Goal: Task Accomplishment & Management: Manage account settings

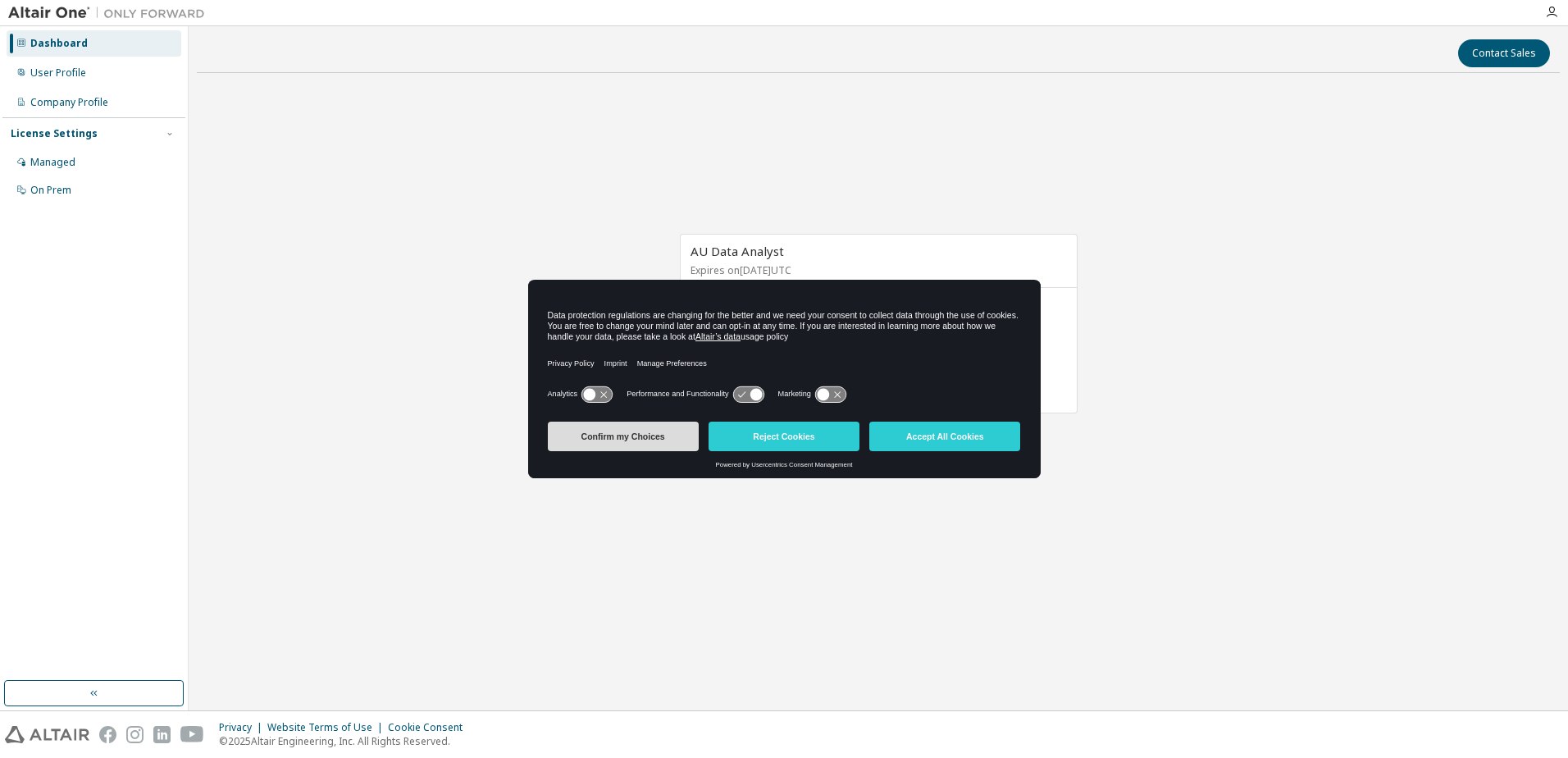
click at [642, 440] on button "Confirm my Choices" at bounding box center [623, 437] width 151 height 30
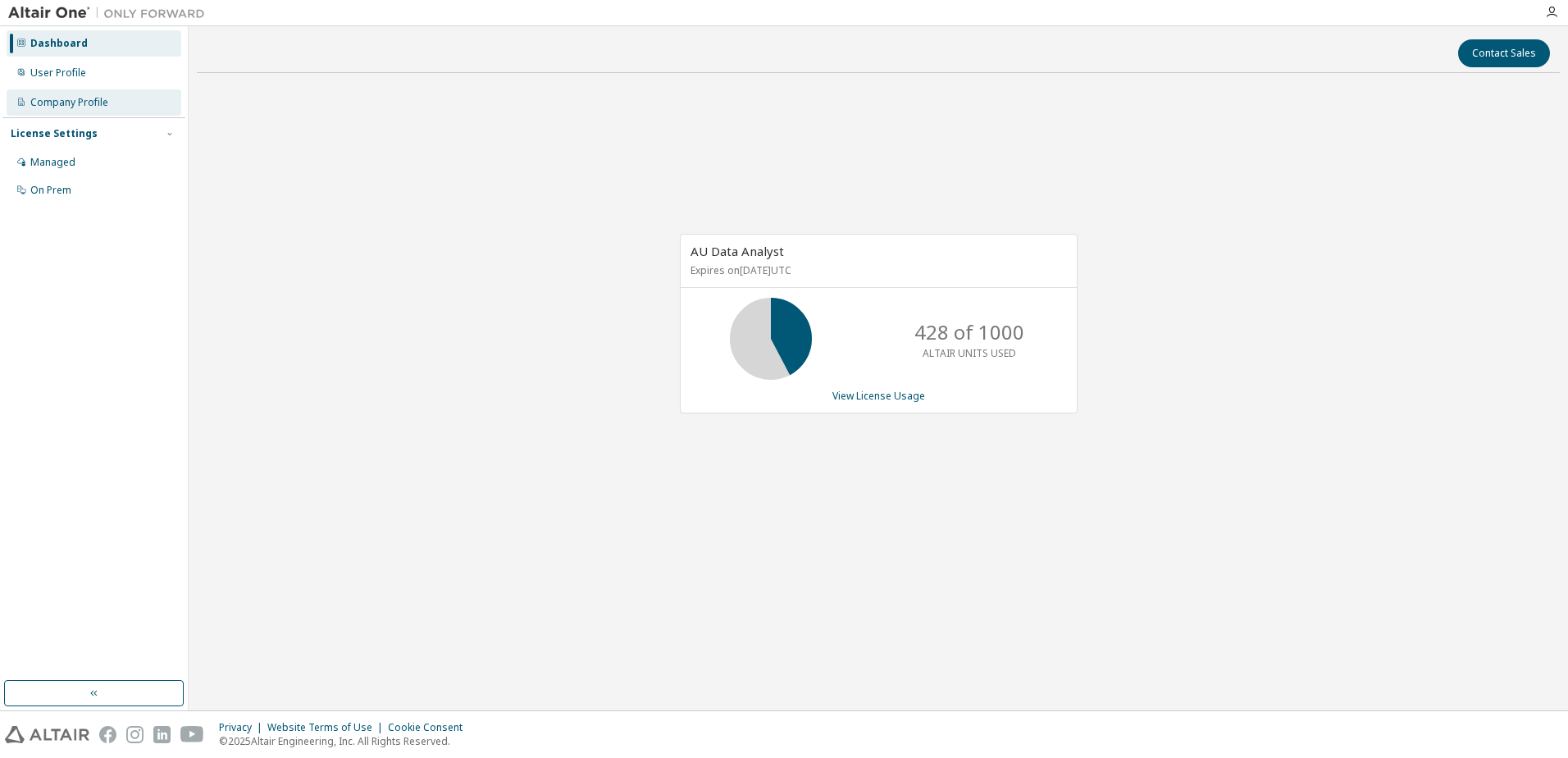
click at [84, 106] on div "Company Profile" at bounding box center [70, 103] width 78 height 13
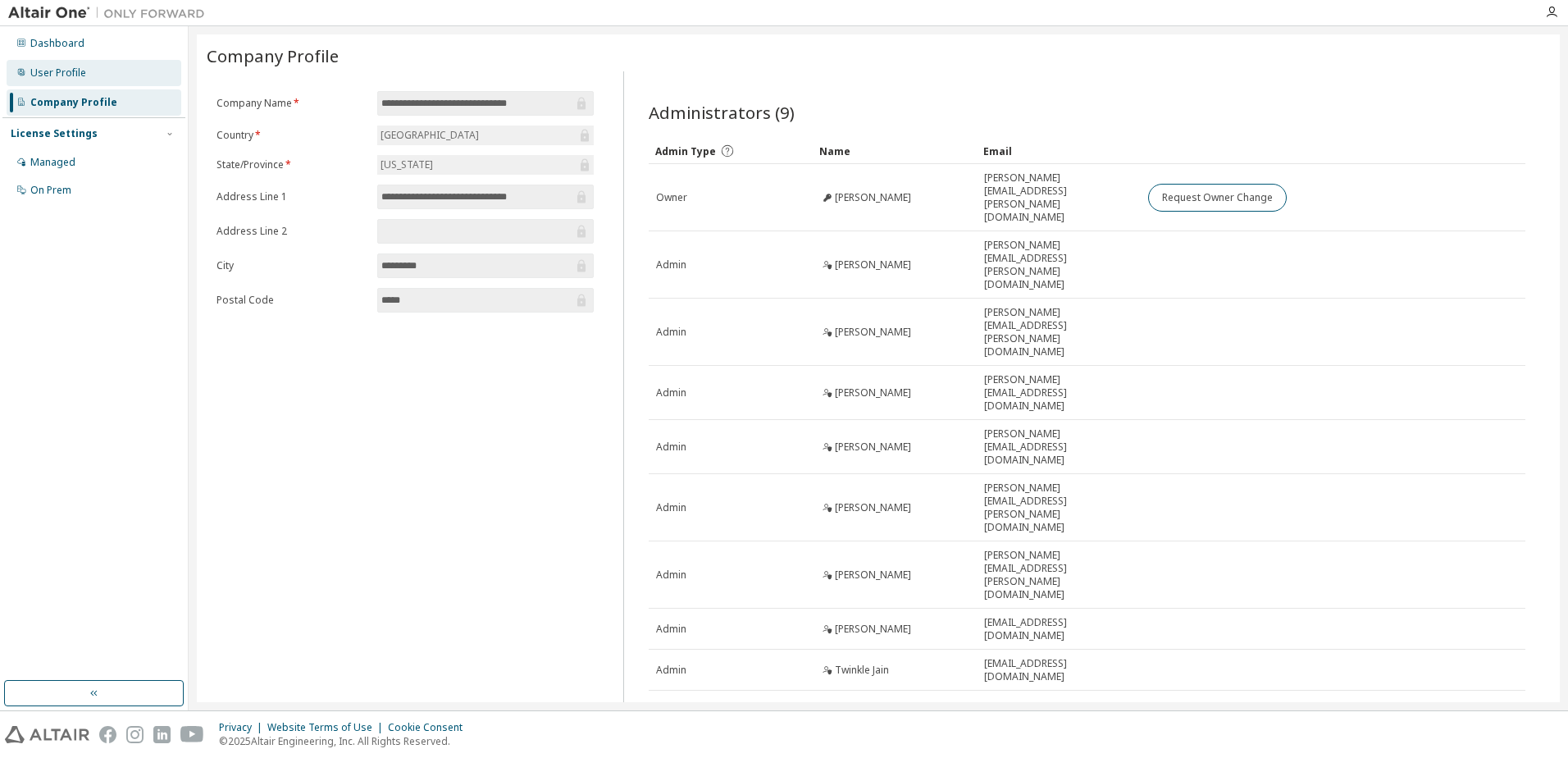
click at [97, 76] on div "User Profile" at bounding box center [94, 73] width 174 height 27
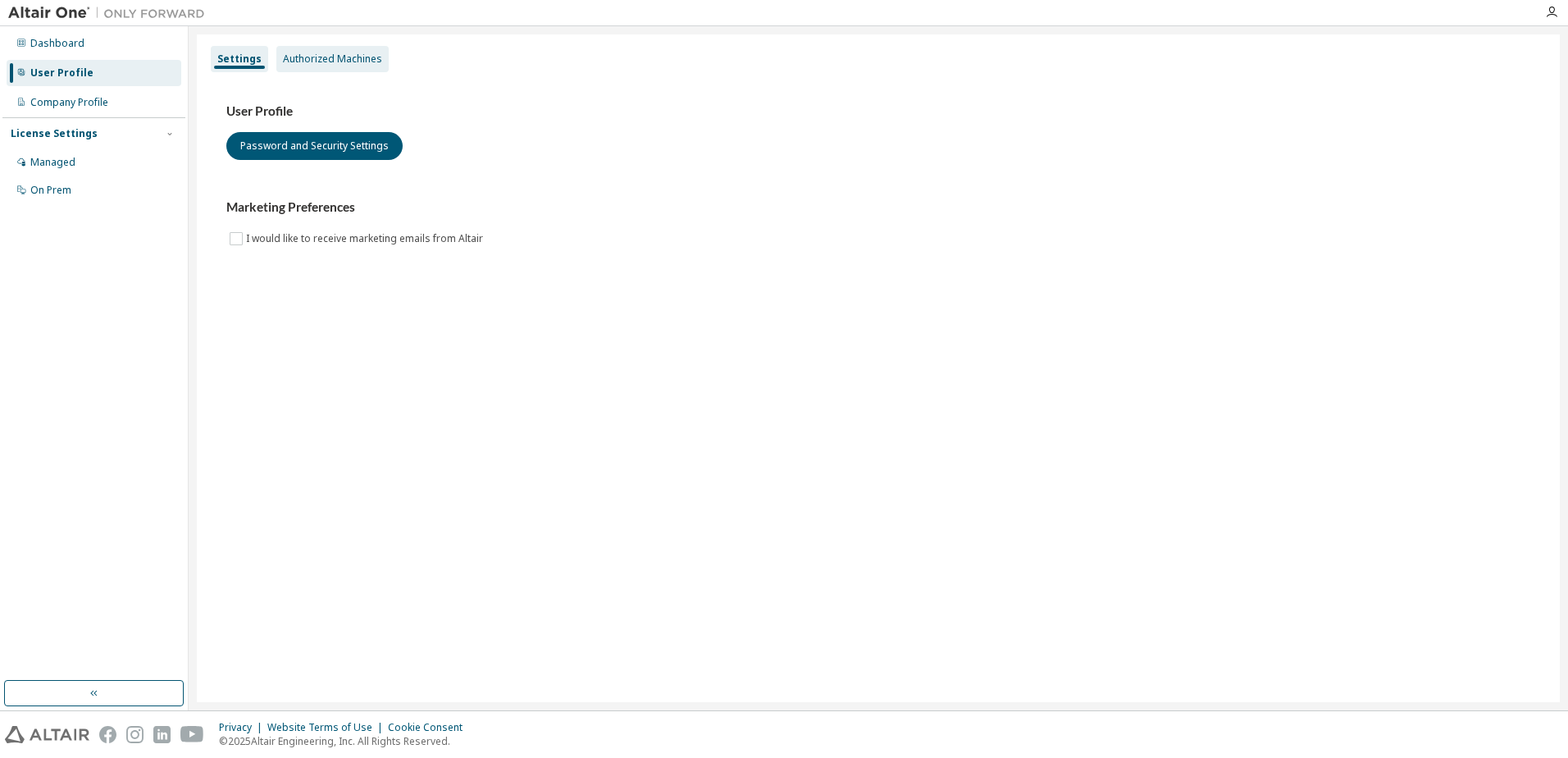
click at [344, 56] on div "Authorized Machines" at bounding box center [333, 59] width 100 height 13
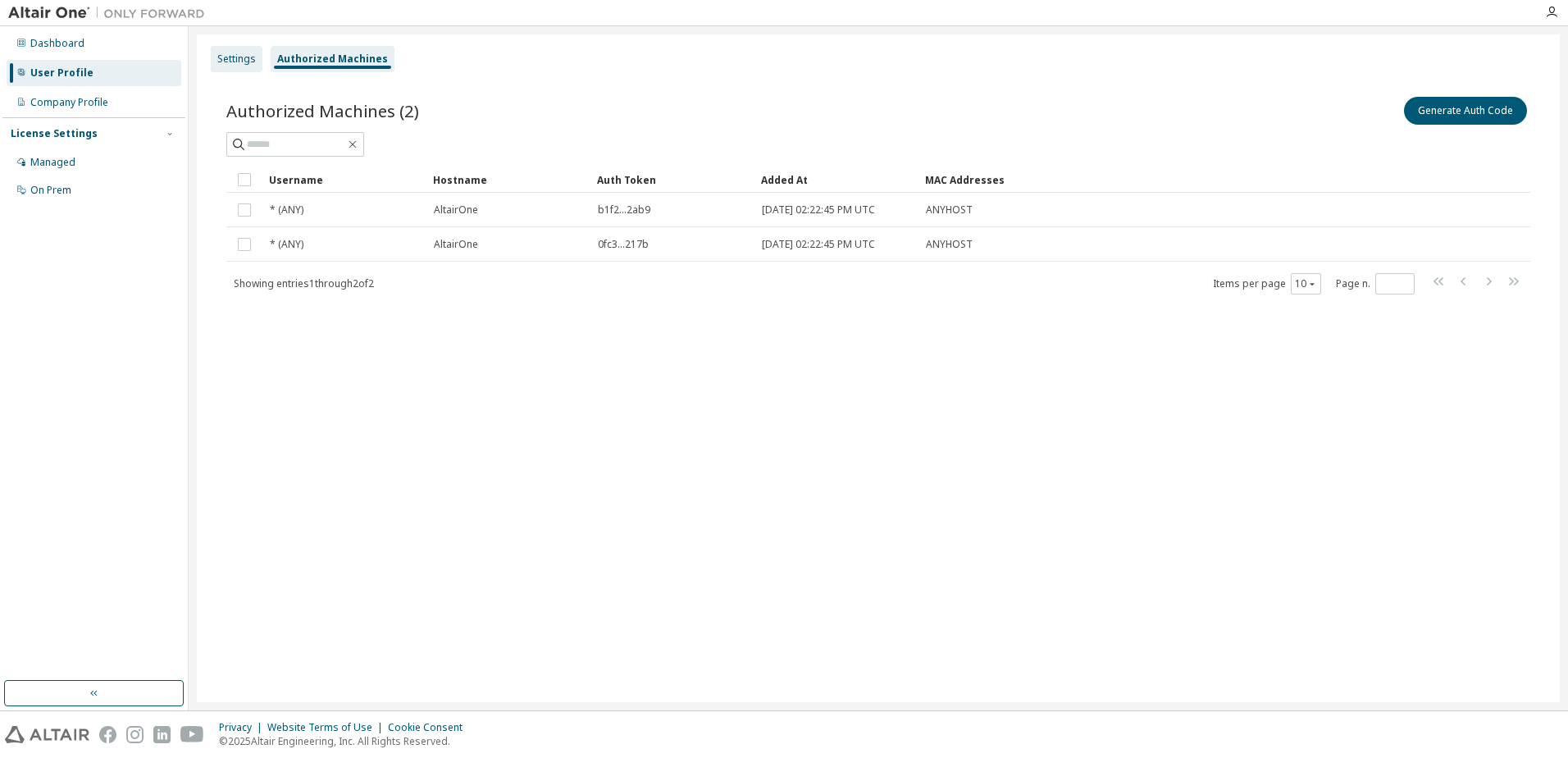
click at [242, 56] on div "Settings" at bounding box center [237, 59] width 38 height 13
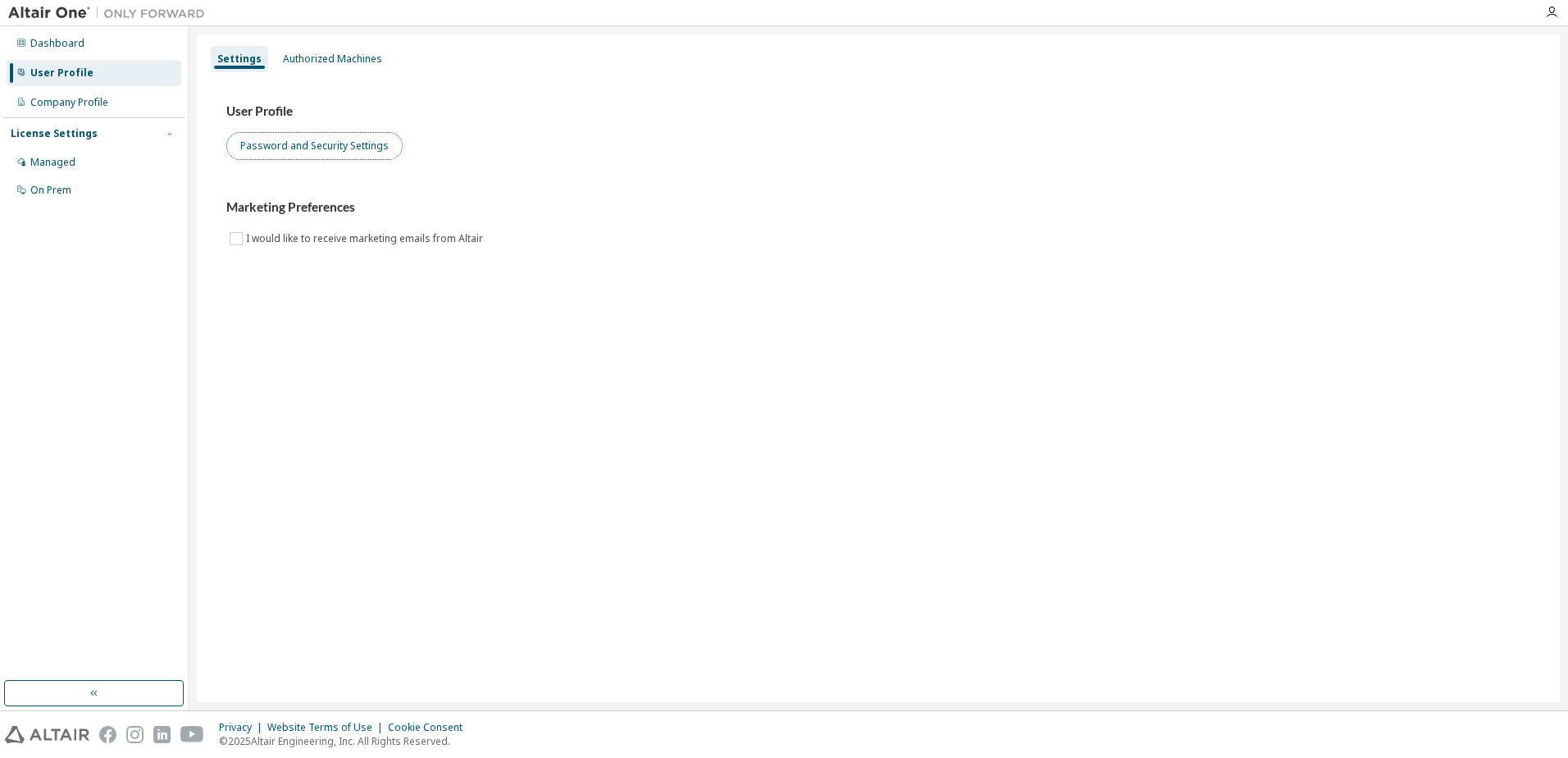
click at [284, 149] on button "Password and Security Settings" at bounding box center [315, 146] width 176 height 28
click at [347, 56] on div "Authorized Machines" at bounding box center [333, 59] width 100 height 13
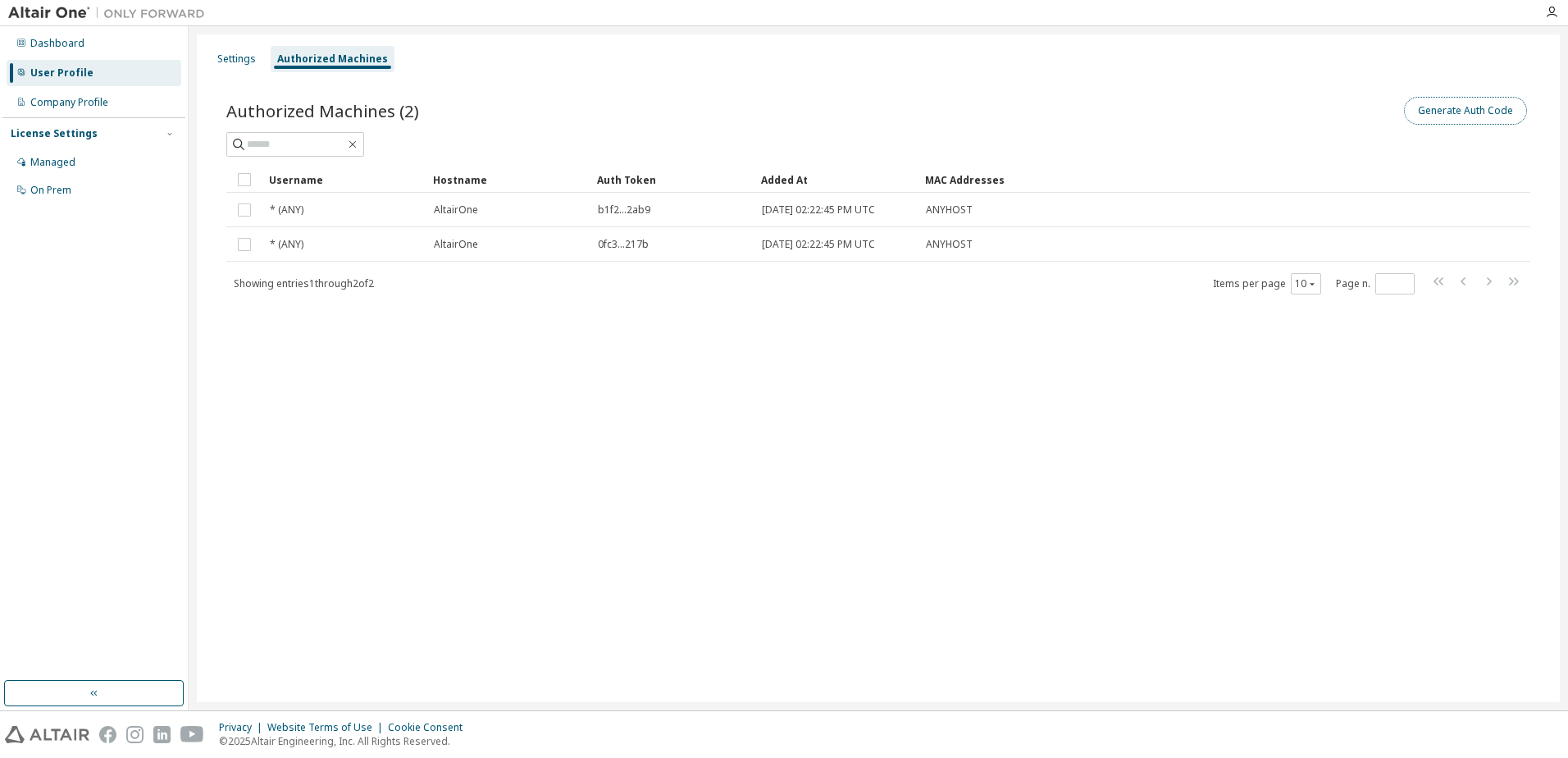
click at [1469, 121] on button "Generate Auth Code" at bounding box center [1466, 111] width 123 height 28
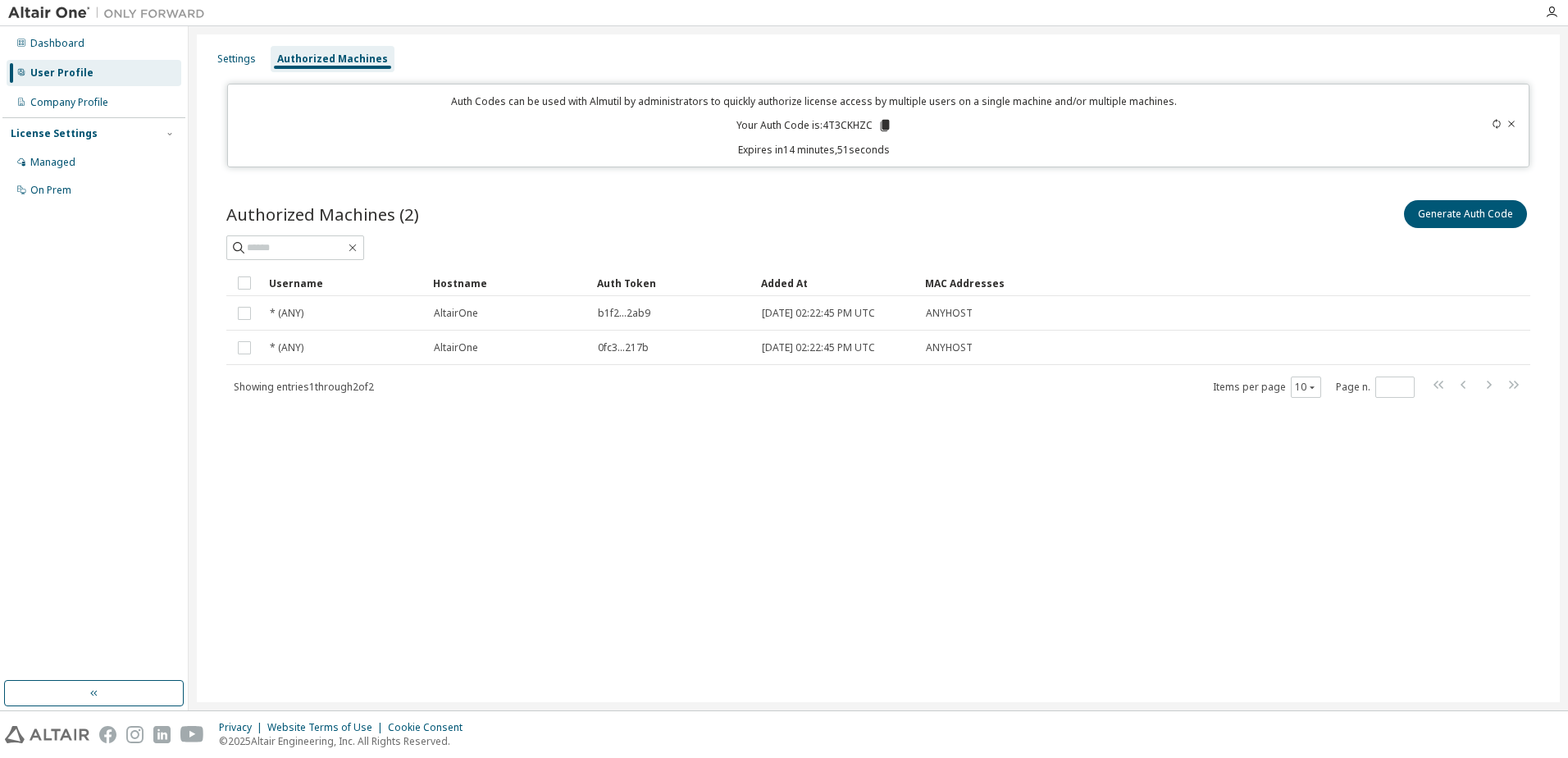
click at [1515, 123] on icon at bounding box center [1512, 124] width 10 height 10
